Goal: Find contact information: Find contact information

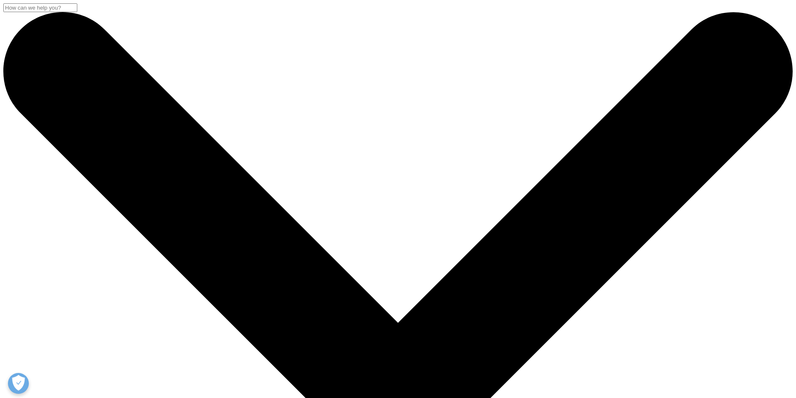
type input "login"
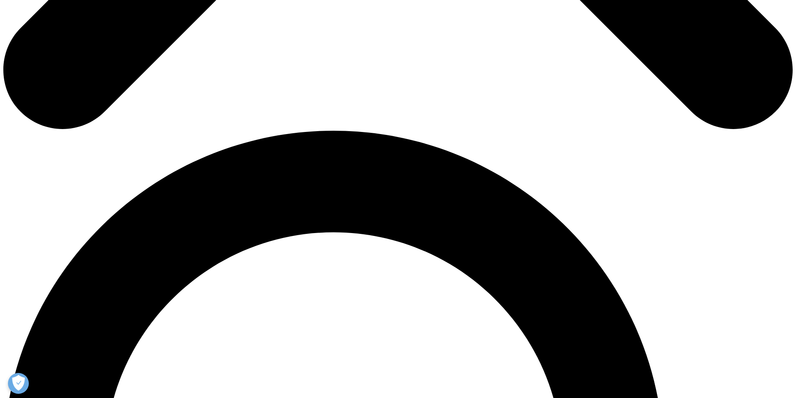
scroll to position [794, 0]
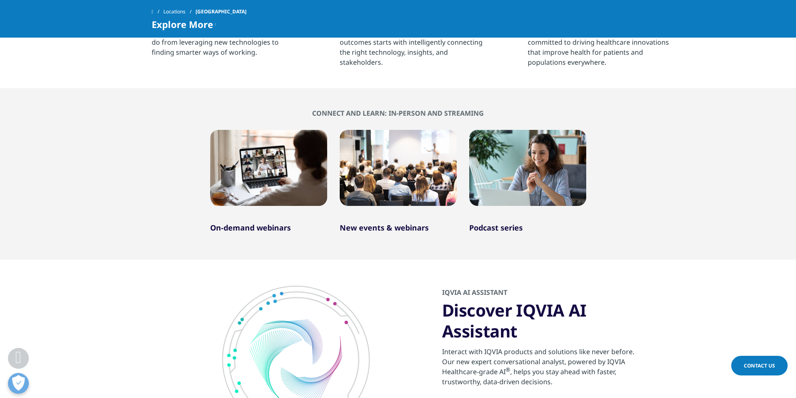
scroll to position [234, 0]
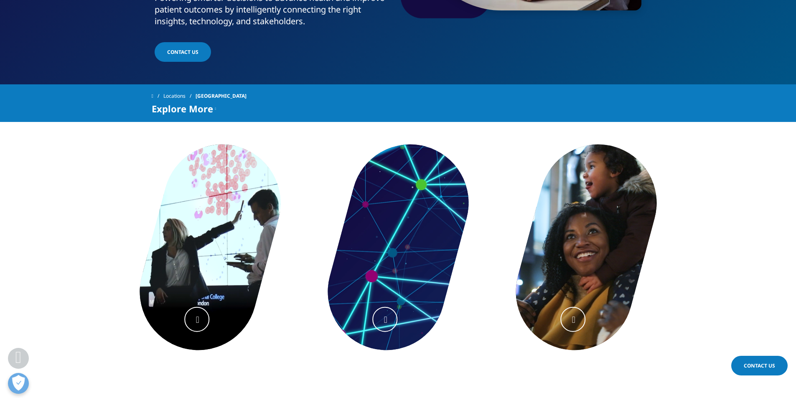
click at [733, 145] on section "Accelerating innovation We strive to be innovative in everything we do from lev…" at bounding box center [398, 287] width 796 height 330
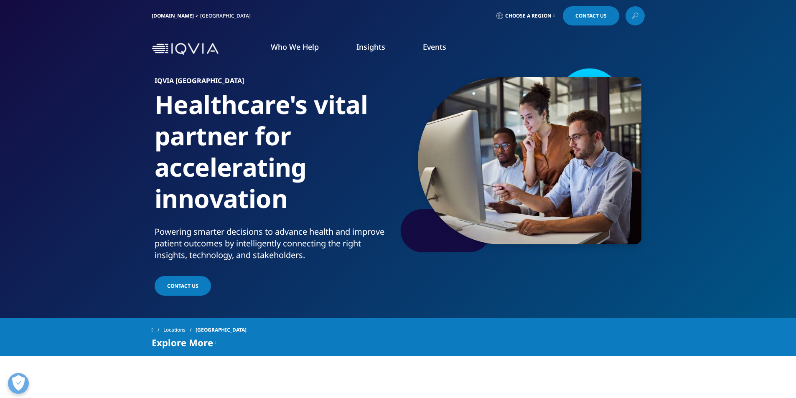
click at [621, 16] on span at bounding box center [623, 16] width 4 height 1
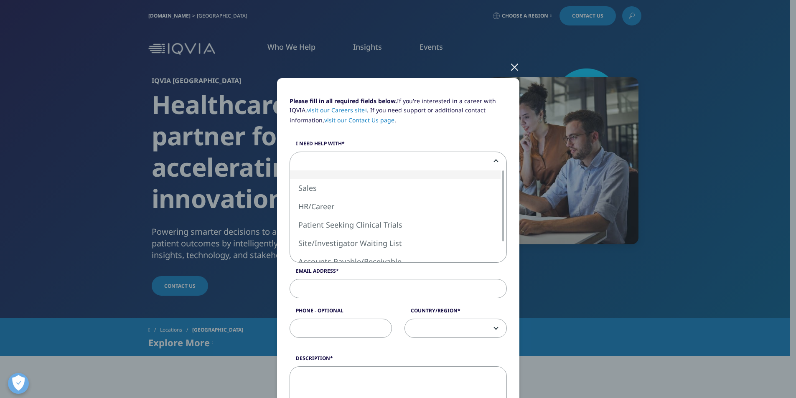
click at [492, 163] on span at bounding box center [397, 161] width 217 height 19
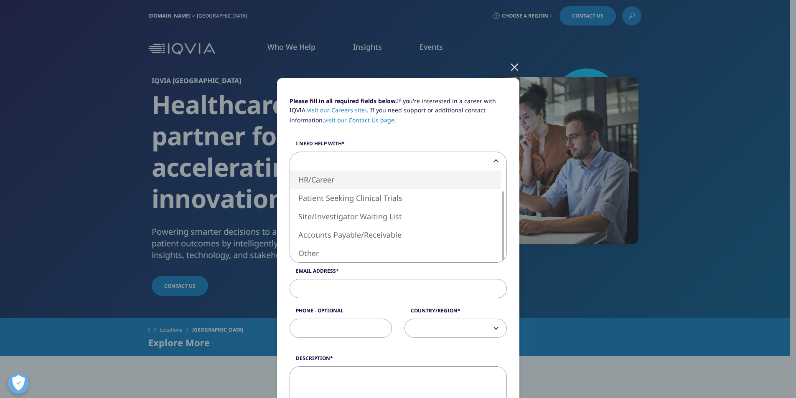
click at [482, 129] on p "Please fill in all required fields below. If you're interested in a career with…" at bounding box center [397, 113] width 217 height 35
